Goal: Task Accomplishment & Management: Use online tool/utility

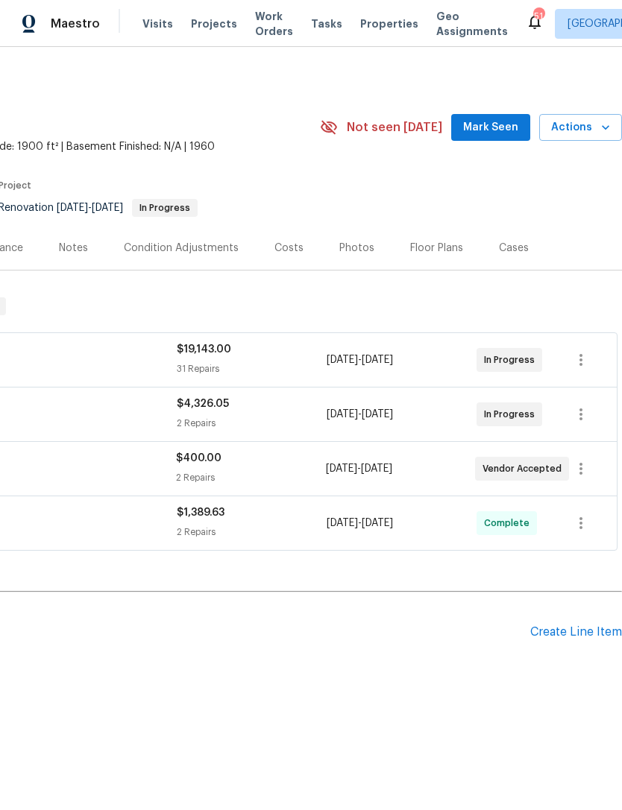
scroll to position [0, 221]
click at [494, 130] on span "Mark Seen" at bounding box center [490, 128] width 55 height 19
click at [605, 128] on icon "button" at bounding box center [605, 127] width 7 height 4
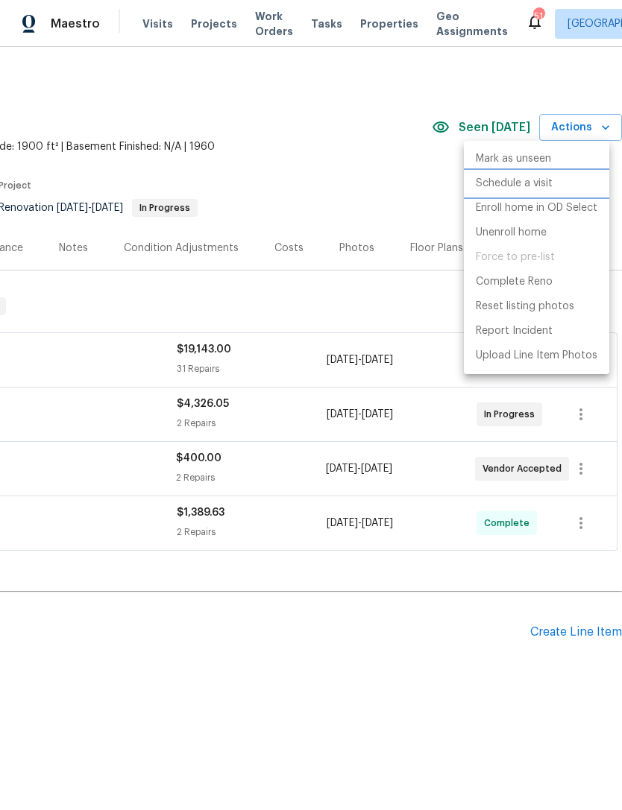
click at [546, 186] on p "Schedule a visit" at bounding box center [514, 184] width 77 height 16
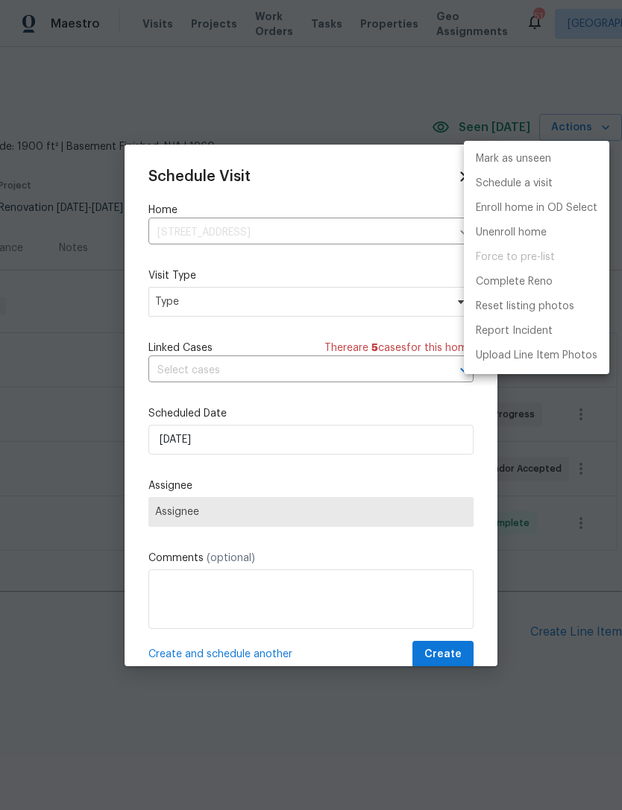
click at [332, 298] on div at bounding box center [311, 405] width 622 height 810
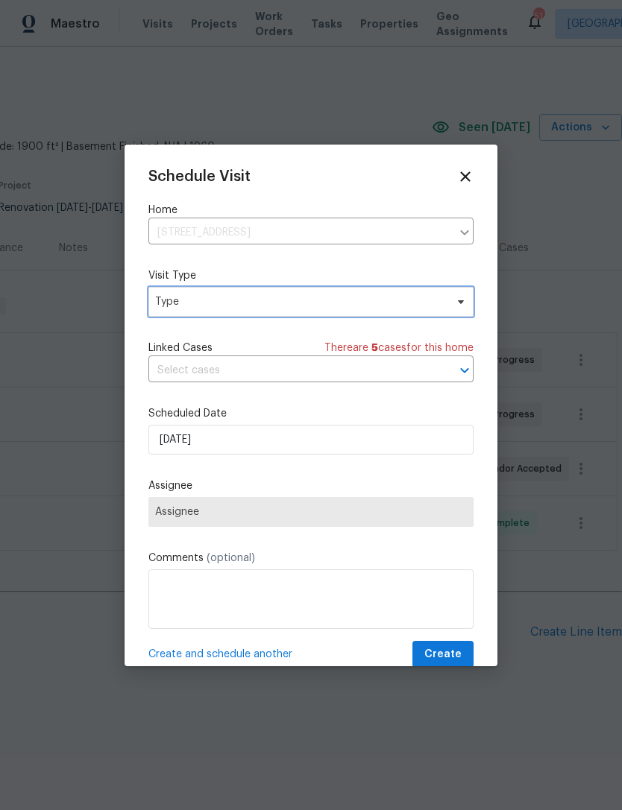
click at [325, 307] on span "Type" at bounding box center [300, 301] width 290 height 15
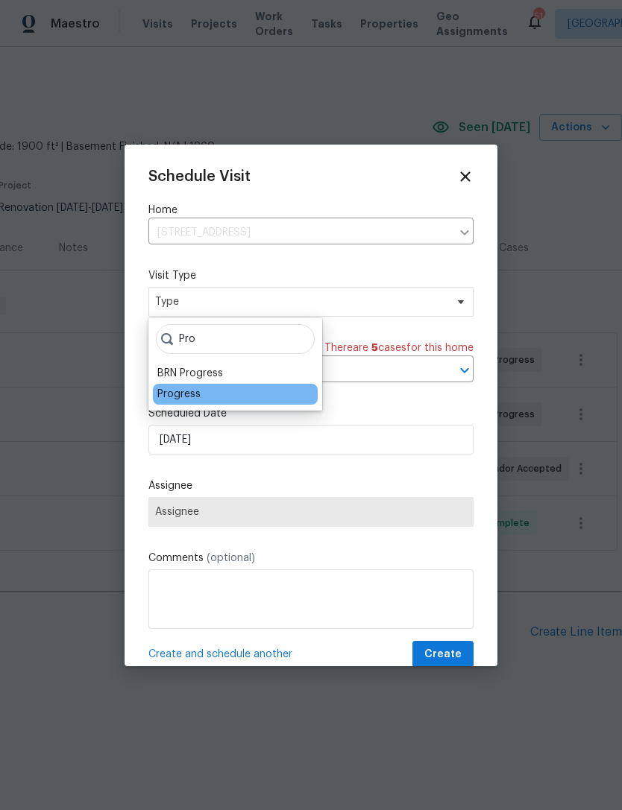
type input "Pro"
click at [183, 397] on div "Progress" at bounding box center [178, 394] width 43 height 15
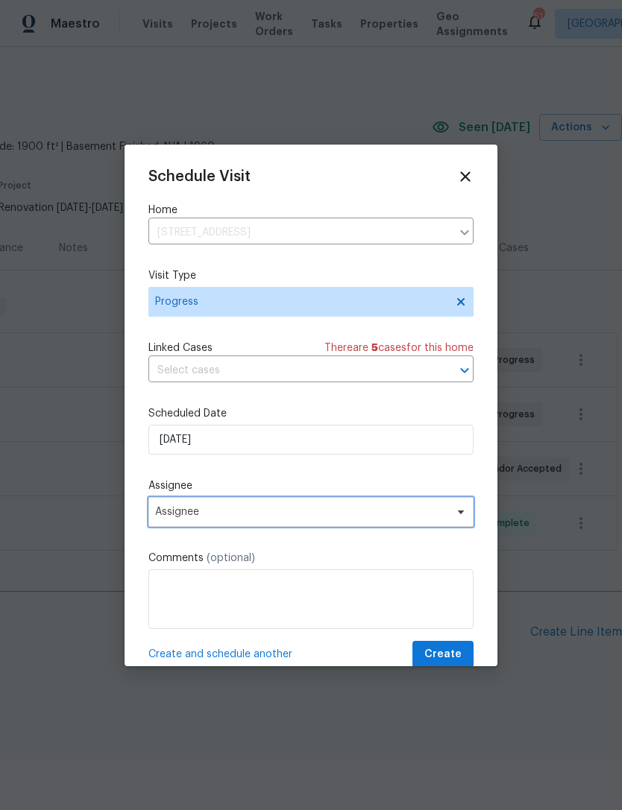
click at [178, 518] on span "Assignee" at bounding box center [301, 512] width 292 height 12
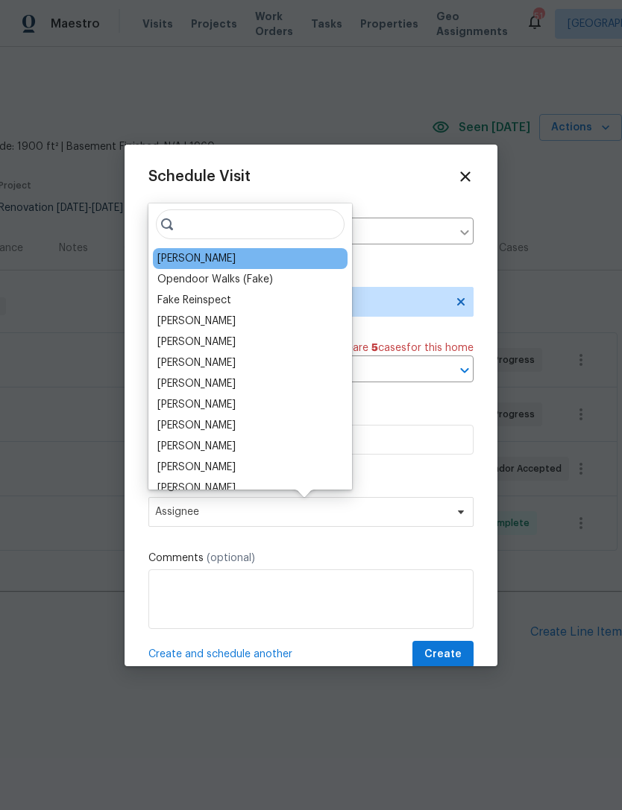
click at [180, 256] on div "[PERSON_NAME]" at bounding box center [196, 258] width 78 height 15
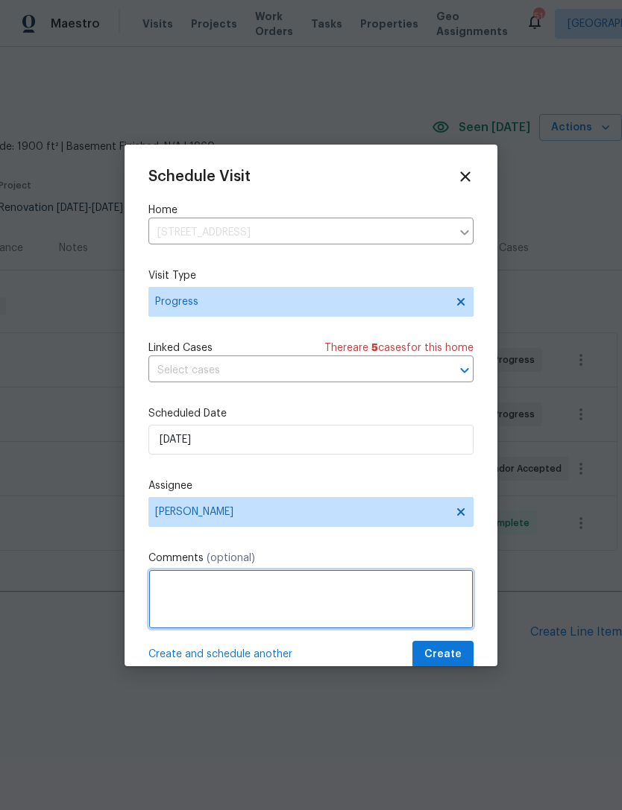
click at [332, 598] on textarea at bounding box center [310, 600] width 325 height 60
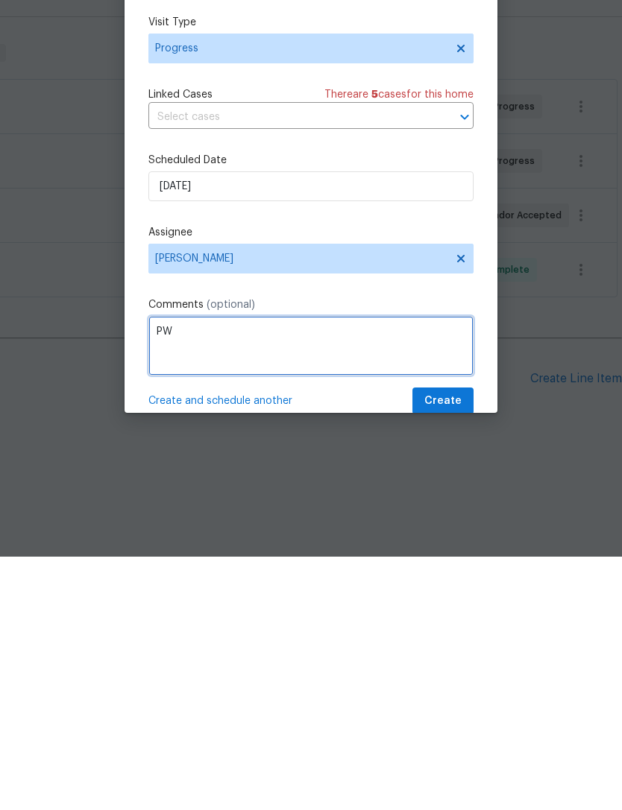
type textarea "PW"
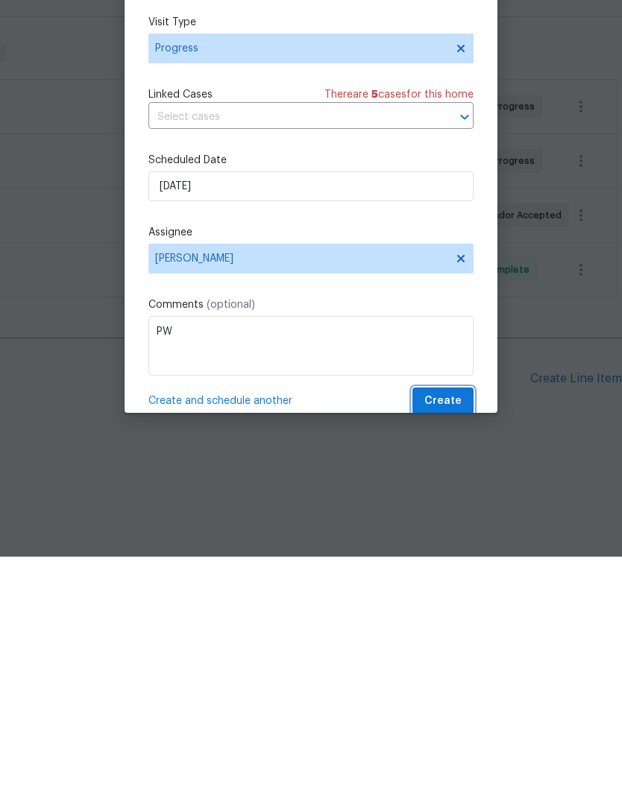
click at [451, 646] on span "Create" at bounding box center [442, 655] width 37 height 19
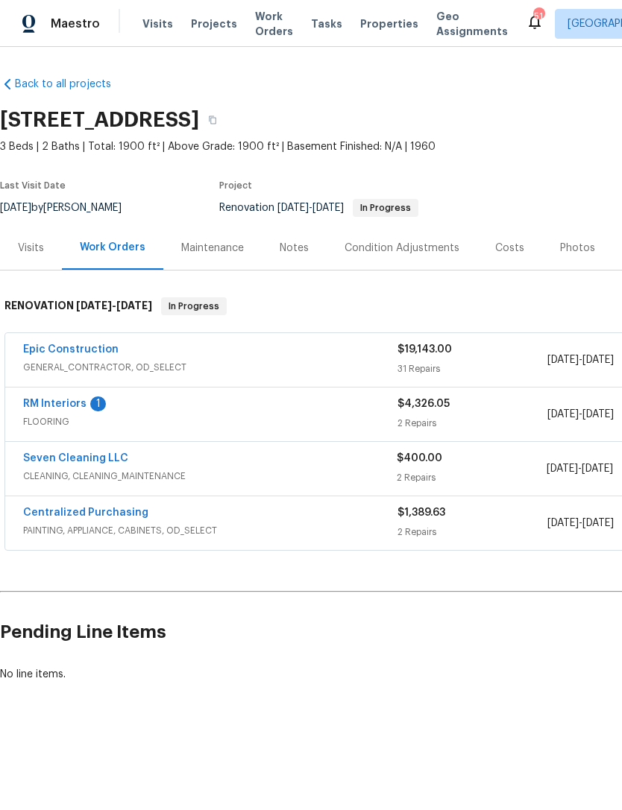
scroll to position [0, 0]
click at [49, 403] on link "RM Interiors" at bounding box center [54, 404] width 63 height 10
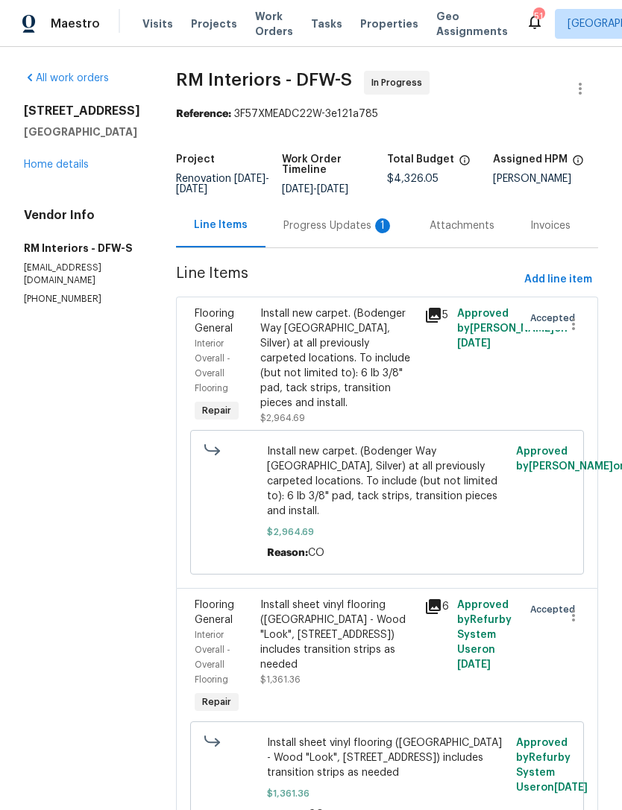
click at [332, 233] on div "Progress Updates 1" at bounding box center [338, 225] width 110 height 15
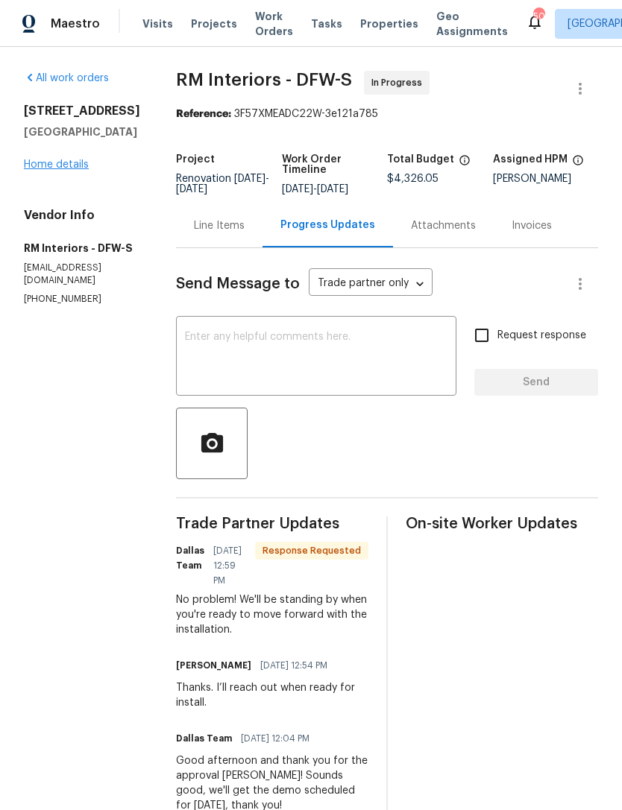
click at [42, 160] on link "Home details" at bounding box center [56, 165] width 65 height 10
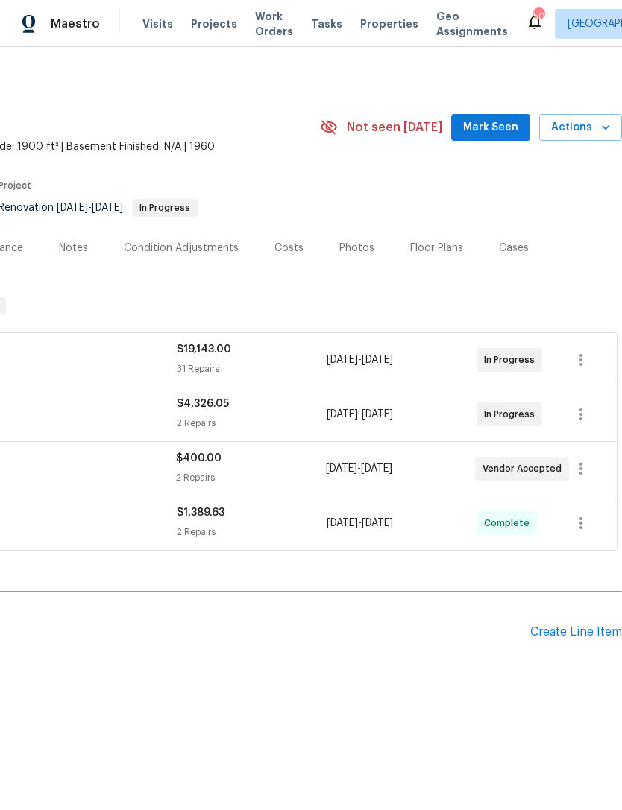
scroll to position [0, 221]
click at [493, 131] on span "Mark Seen" at bounding box center [490, 128] width 55 height 19
